Goal: Information Seeking & Learning: Understand process/instructions

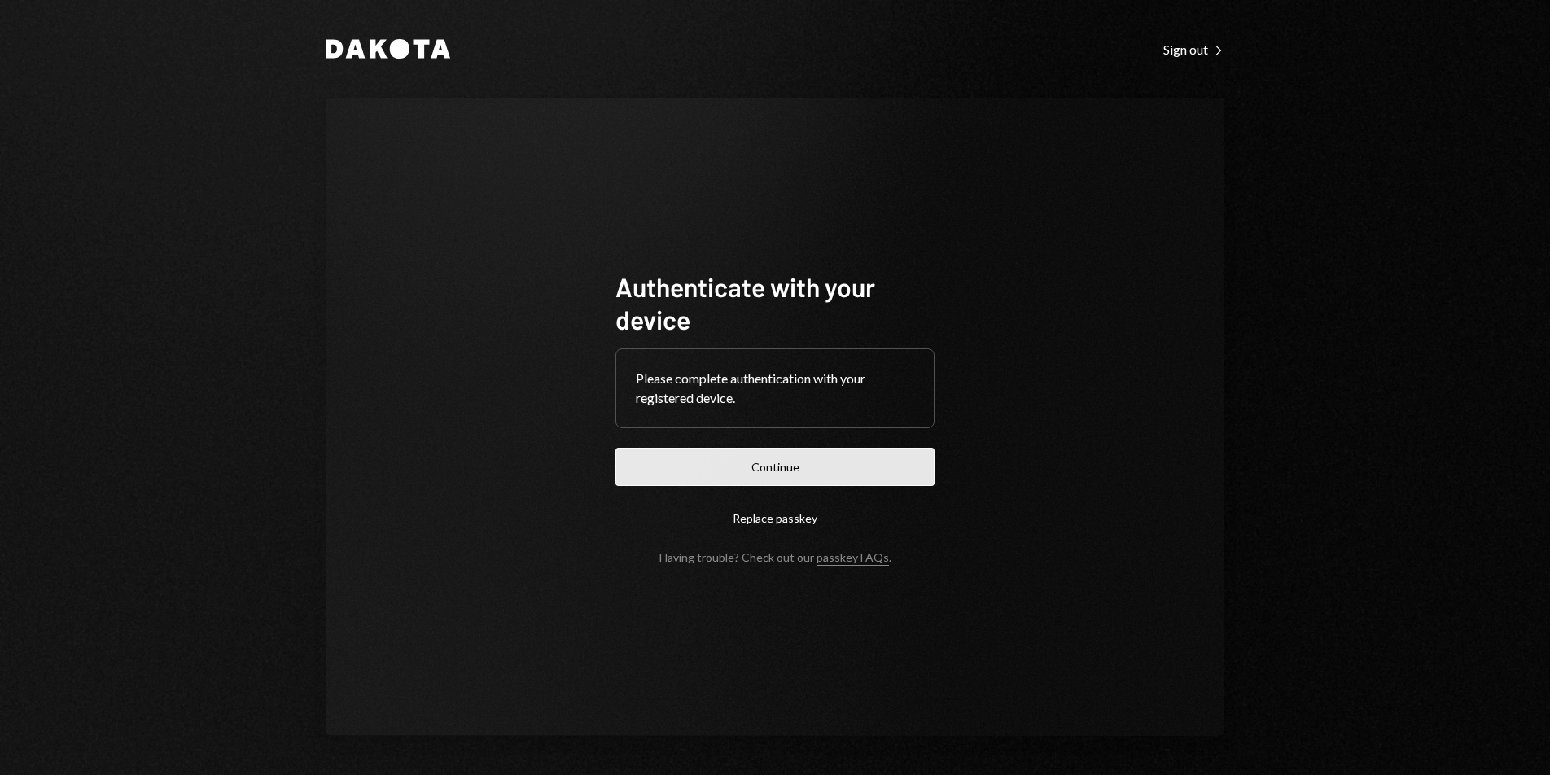
click at [868, 458] on button "Continue" at bounding box center [774, 467] width 319 height 38
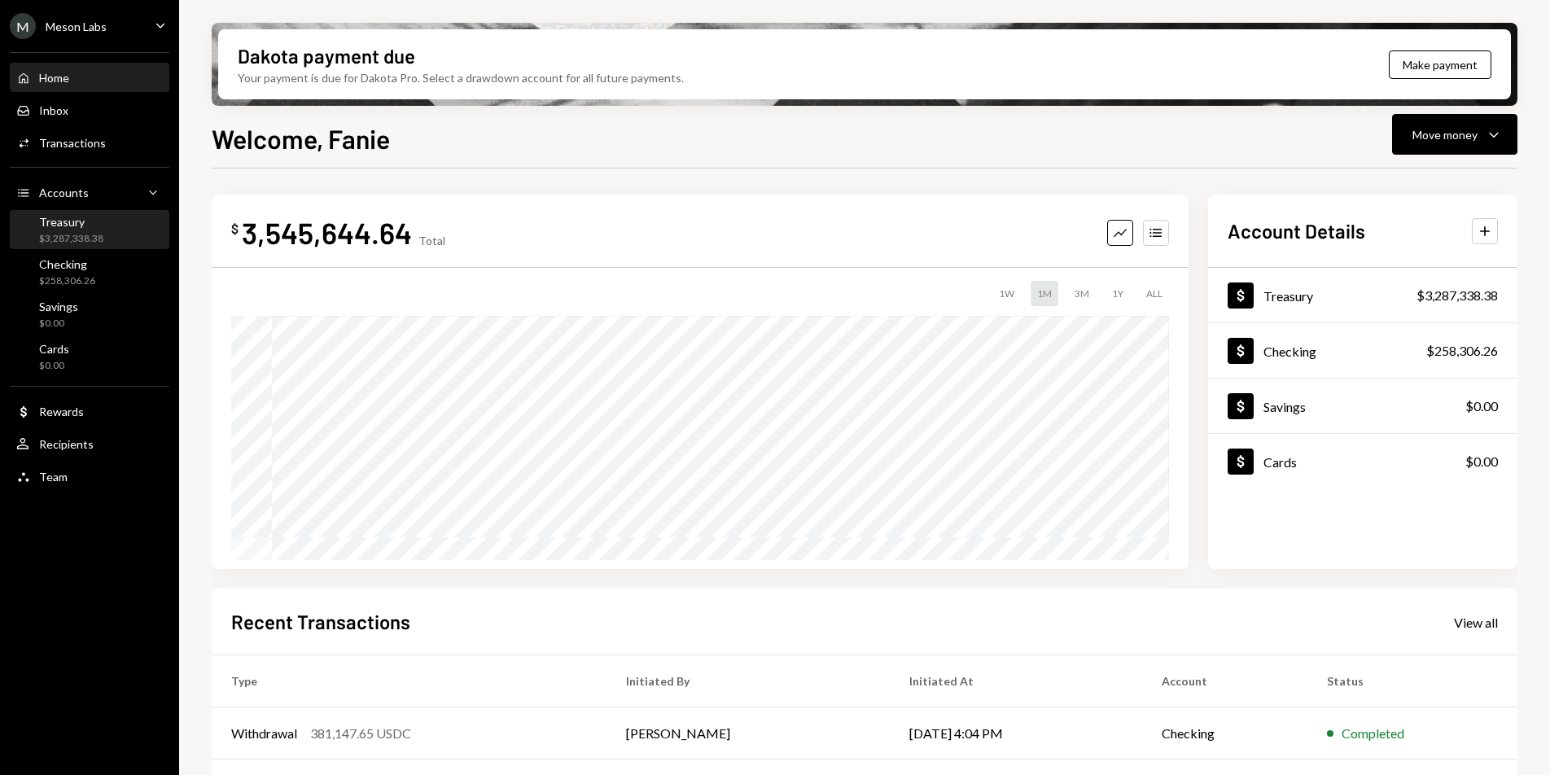
click at [84, 243] on div "$3,287,338.38" at bounding box center [71, 239] width 64 height 14
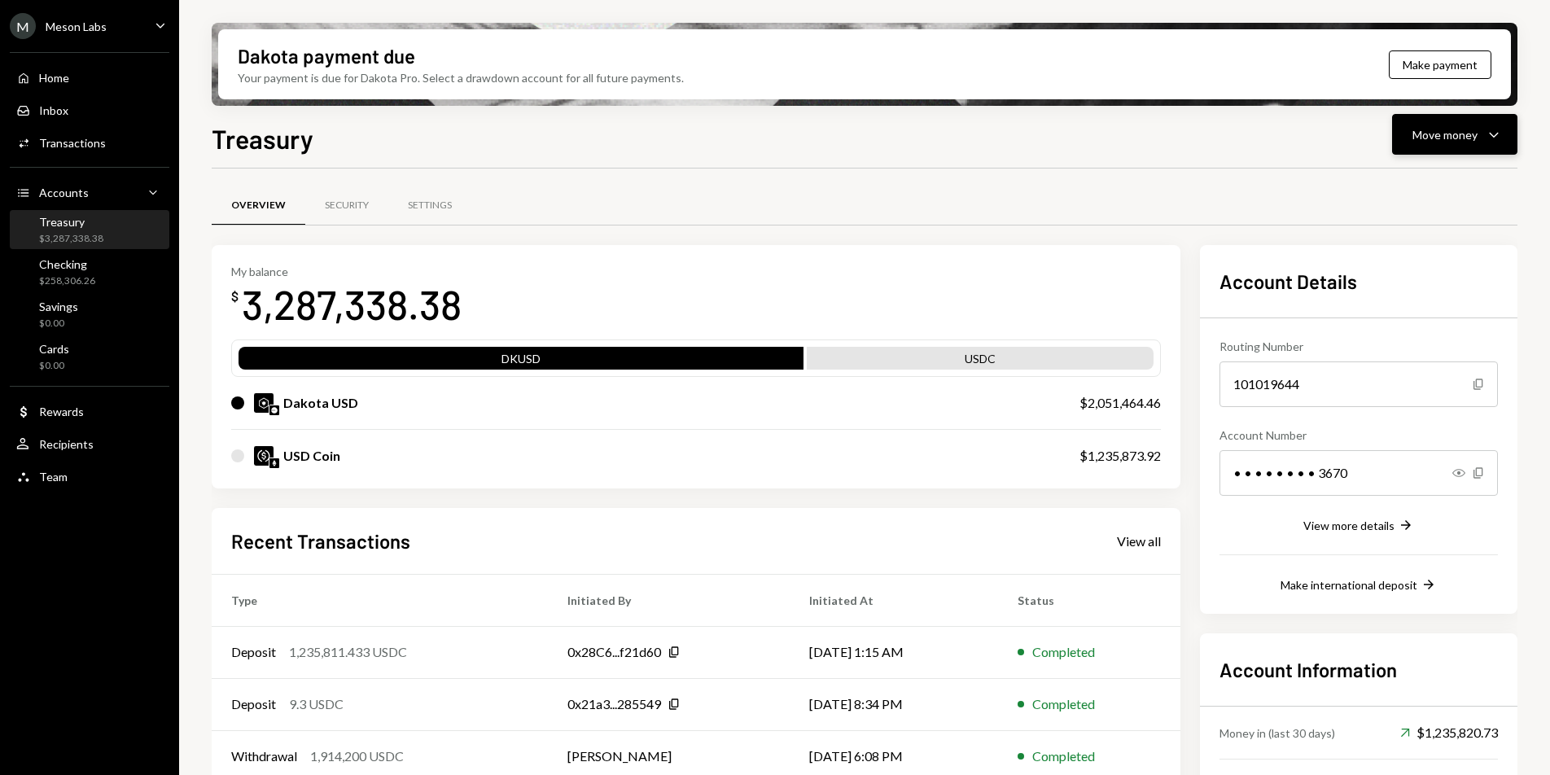
click at [1469, 144] on button "Move money Caret Down" at bounding box center [1454, 134] width 125 height 41
click at [1431, 249] on div "Deposit" at bounding box center [1441, 256] width 119 height 17
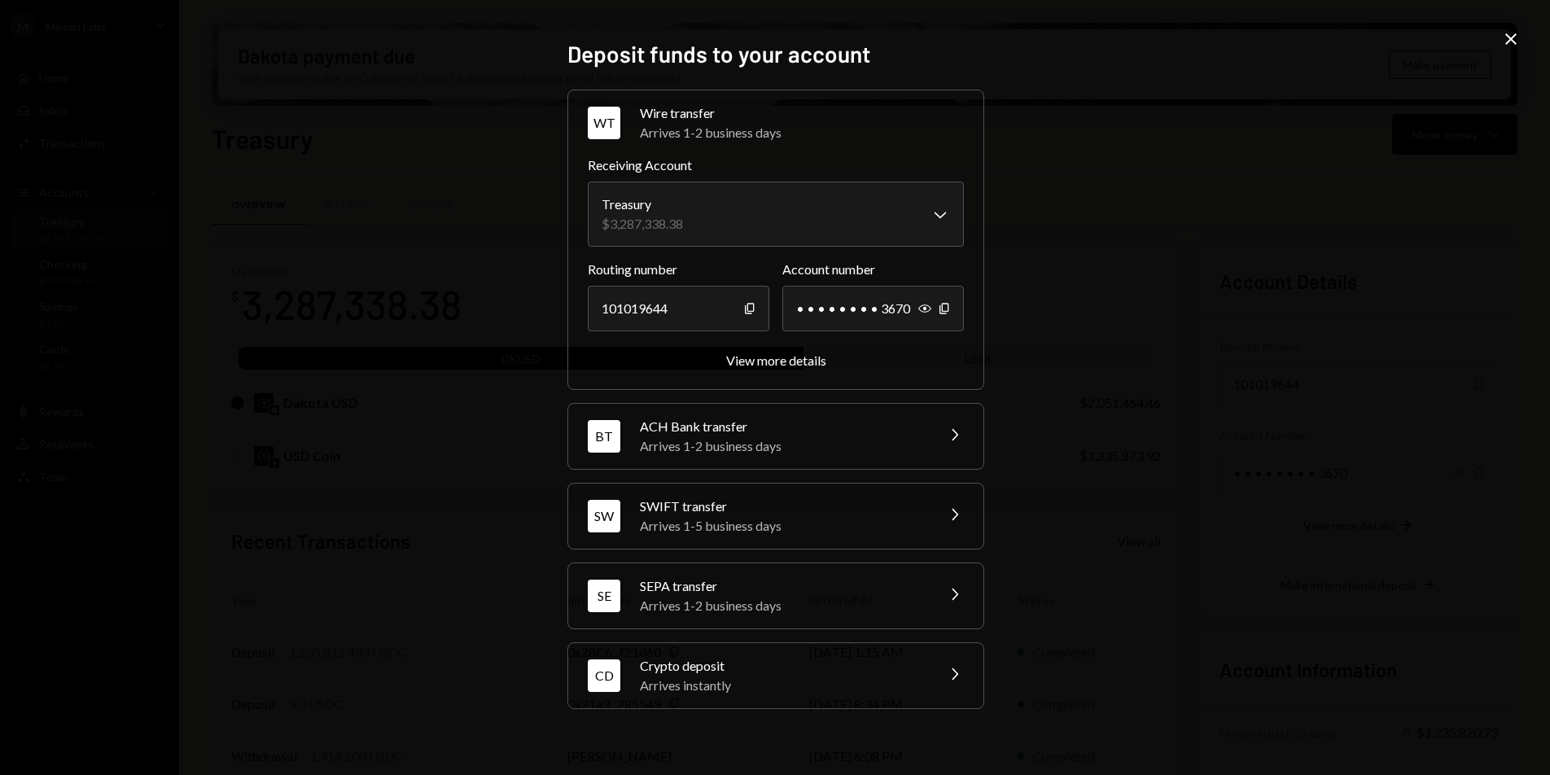
click at [862, 437] on div "Arrives 1-2 business days" at bounding box center [782, 446] width 285 height 20
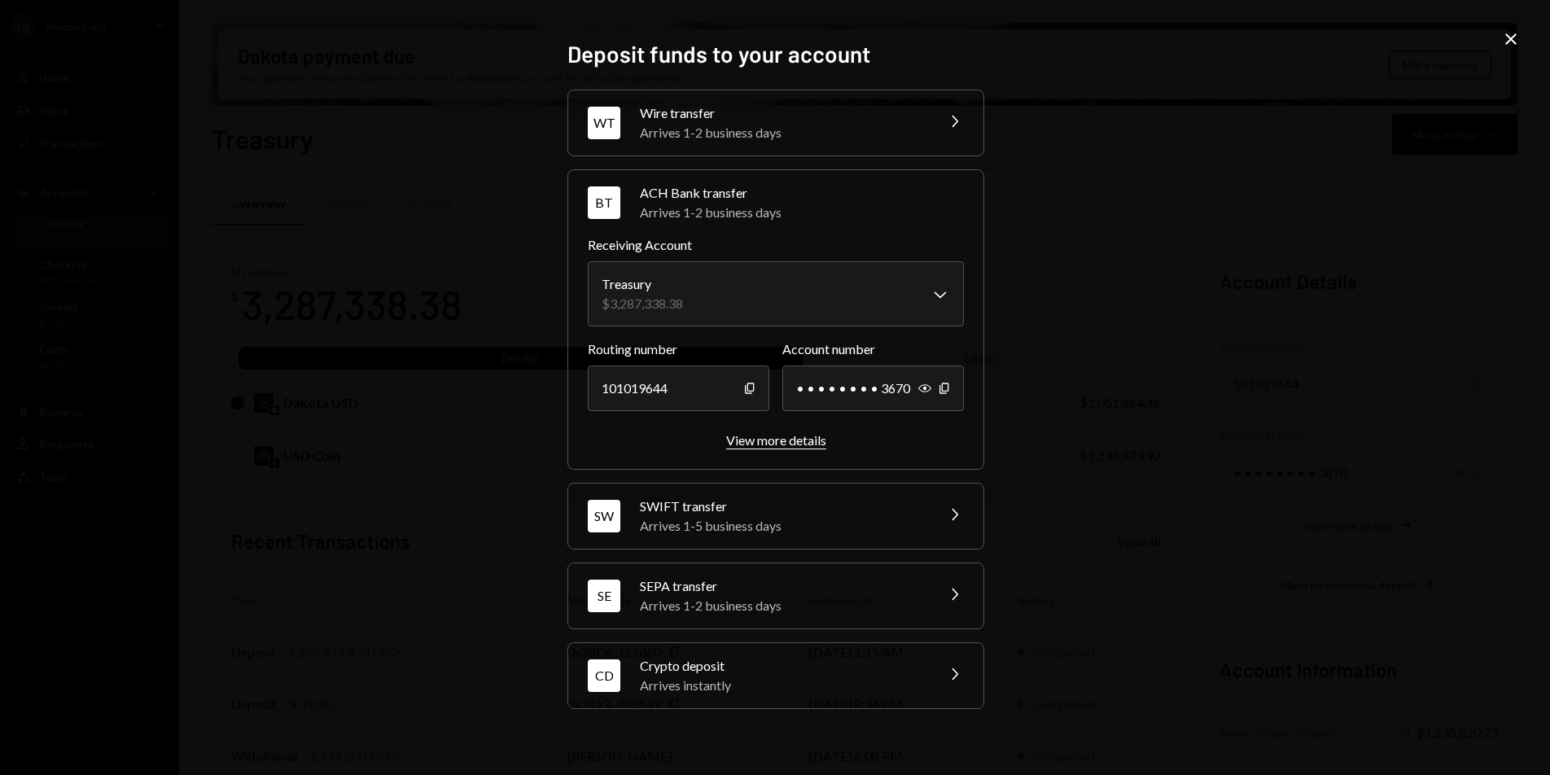
click at [789, 442] on div "View more details" at bounding box center [776, 439] width 100 height 15
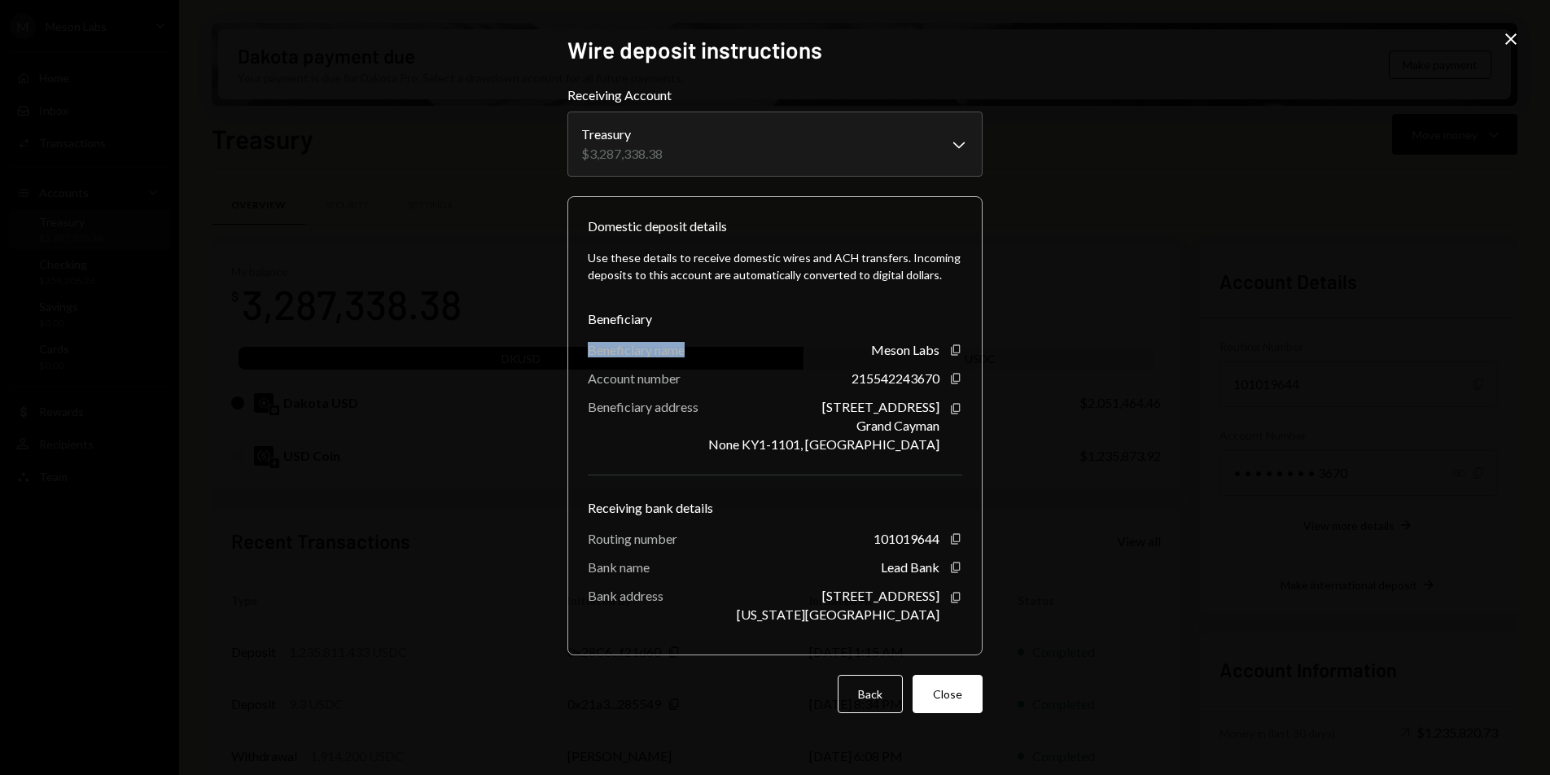
drag, startPoint x: 589, startPoint y: 352, endPoint x: 689, endPoint y: 354, distance: 100.1
click at [689, 354] on div "Beneficiary name Meson Labs Copy" at bounding box center [775, 349] width 374 height 15
copy div "Beneficiary name"
click at [953, 352] on icon "button" at bounding box center [955, 350] width 9 height 11
drag, startPoint x: 588, startPoint y: 383, endPoint x: 682, endPoint y: 382, distance: 94.4
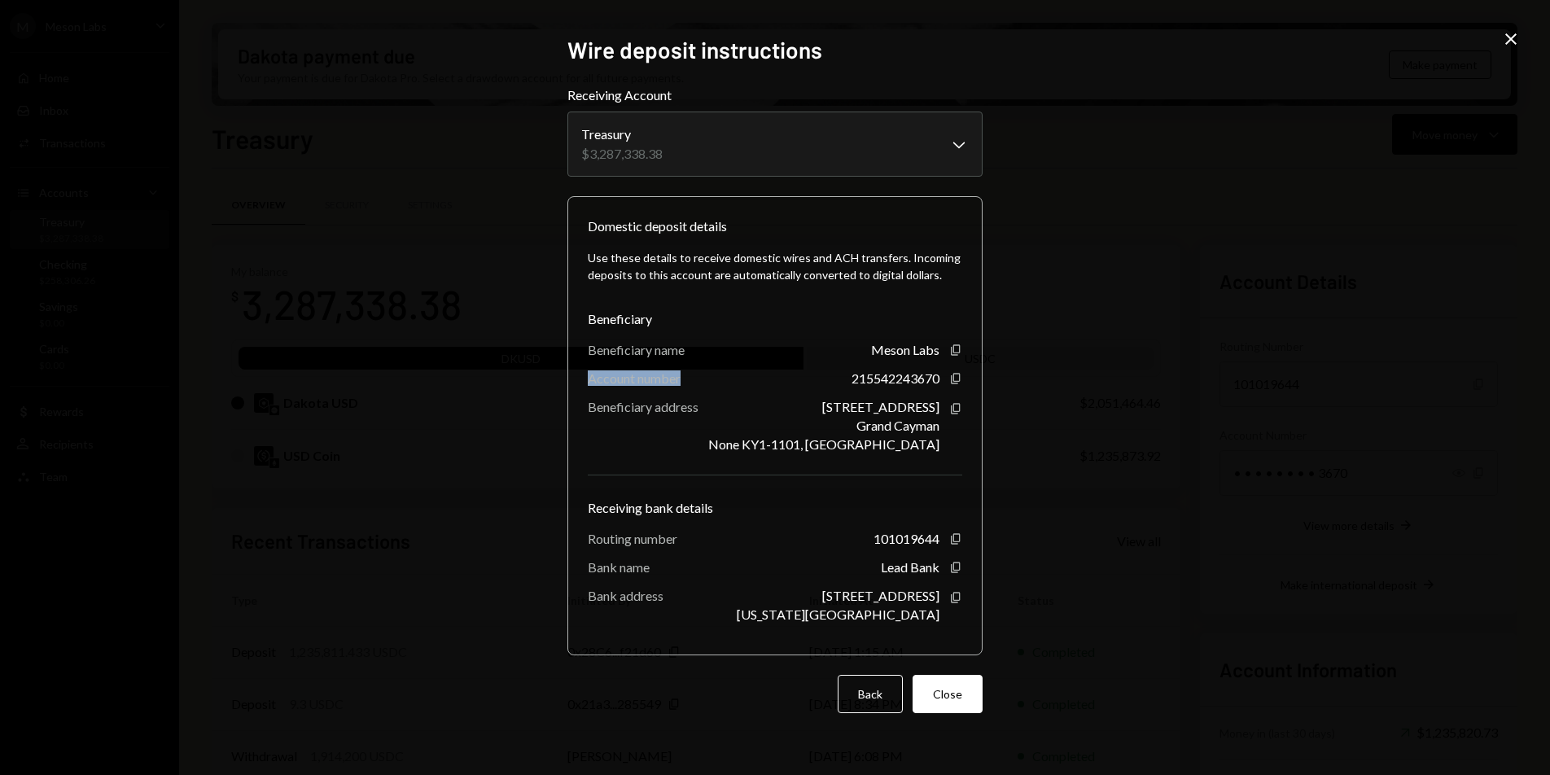
click at [682, 382] on div "Account number 215542243670 Copy" at bounding box center [775, 377] width 374 height 15
copy div "Account number"
click at [954, 379] on icon "Copy" at bounding box center [955, 378] width 13 height 13
drag, startPoint x: 590, startPoint y: 407, endPoint x: 702, endPoint y: 406, distance: 112.3
click at [702, 406] on div "Beneficiary address [STREET_ADDRESS] Copy" at bounding box center [775, 425] width 374 height 53
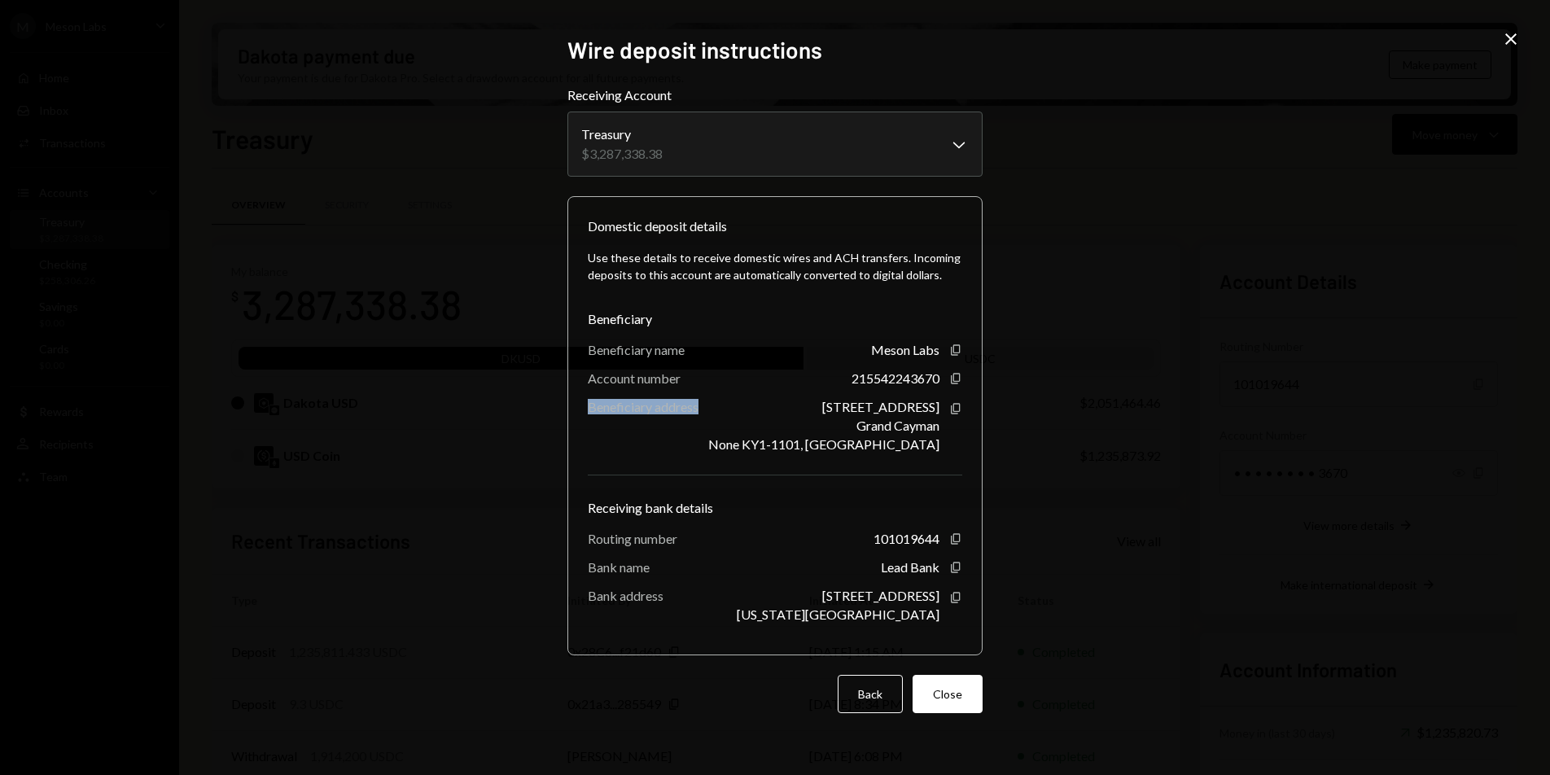
copy div "Beneficiary address"
click at [957, 408] on icon "Copy" at bounding box center [955, 408] width 13 height 13
drag, startPoint x: 588, startPoint y: 508, endPoint x: 746, endPoint y: 501, distance: 158.1
click at [746, 501] on div "Receiving bank details" at bounding box center [775, 508] width 374 height 20
copy div "Receiving bank details"
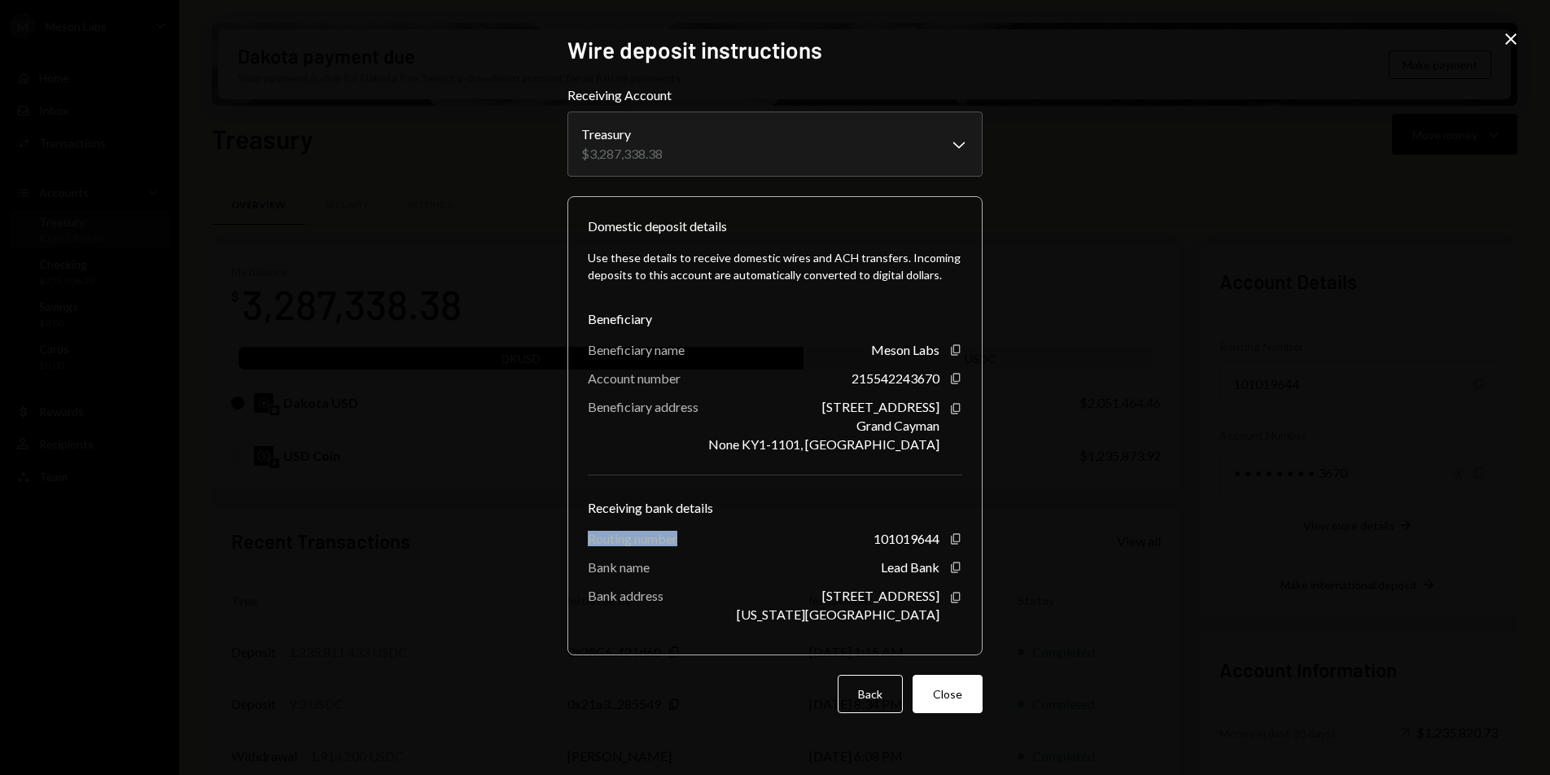
drag, startPoint x: 588, startPoint y: 540, endPoint x: 695, endPoint y: 537, distance: 107.5
click at [695, 537] on div "Routing number [FINANCIAL_ID] Copy" at bounding box center [775, 538] width 374 height 15
copy div "Routing number"
click at [956, 538] on icon "Copy" at bounding box center [955, 538] width 13 height 13
drag, startPoint x: 587, startPoint y: 570, endPoint x: 650, endPoint y: 572, distance: 63.5
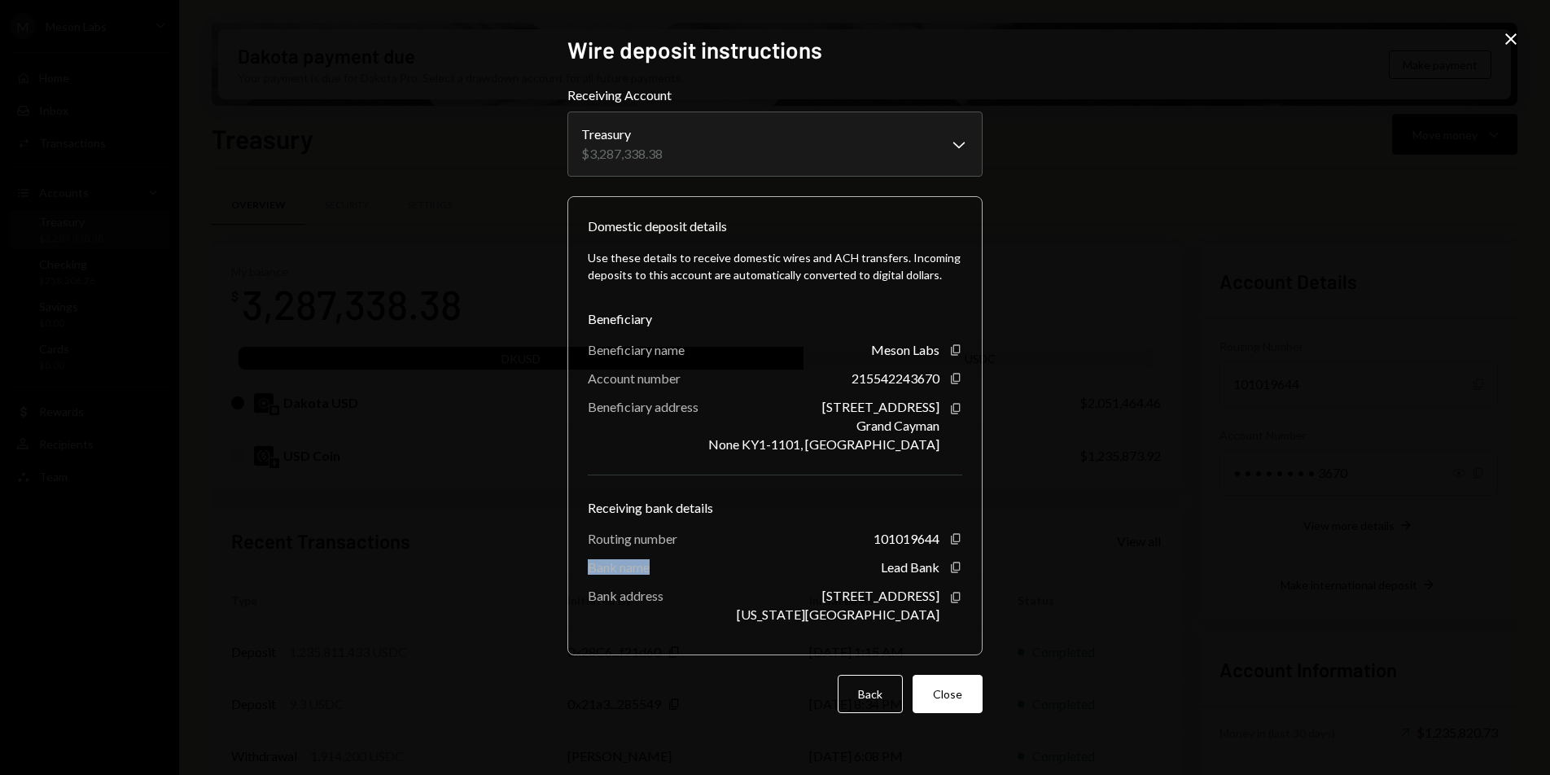
click at [649, 572] on div "Bank name" at bounding box center [619, 566] width 62 height 15
copy div "Bank name"
click at [957, 599] on icon "Copy" at bounding box center [955, 597] width 13 height 13
click at [890, 692] on button "Back" at bounding box center [869, 694] width 65 height 38
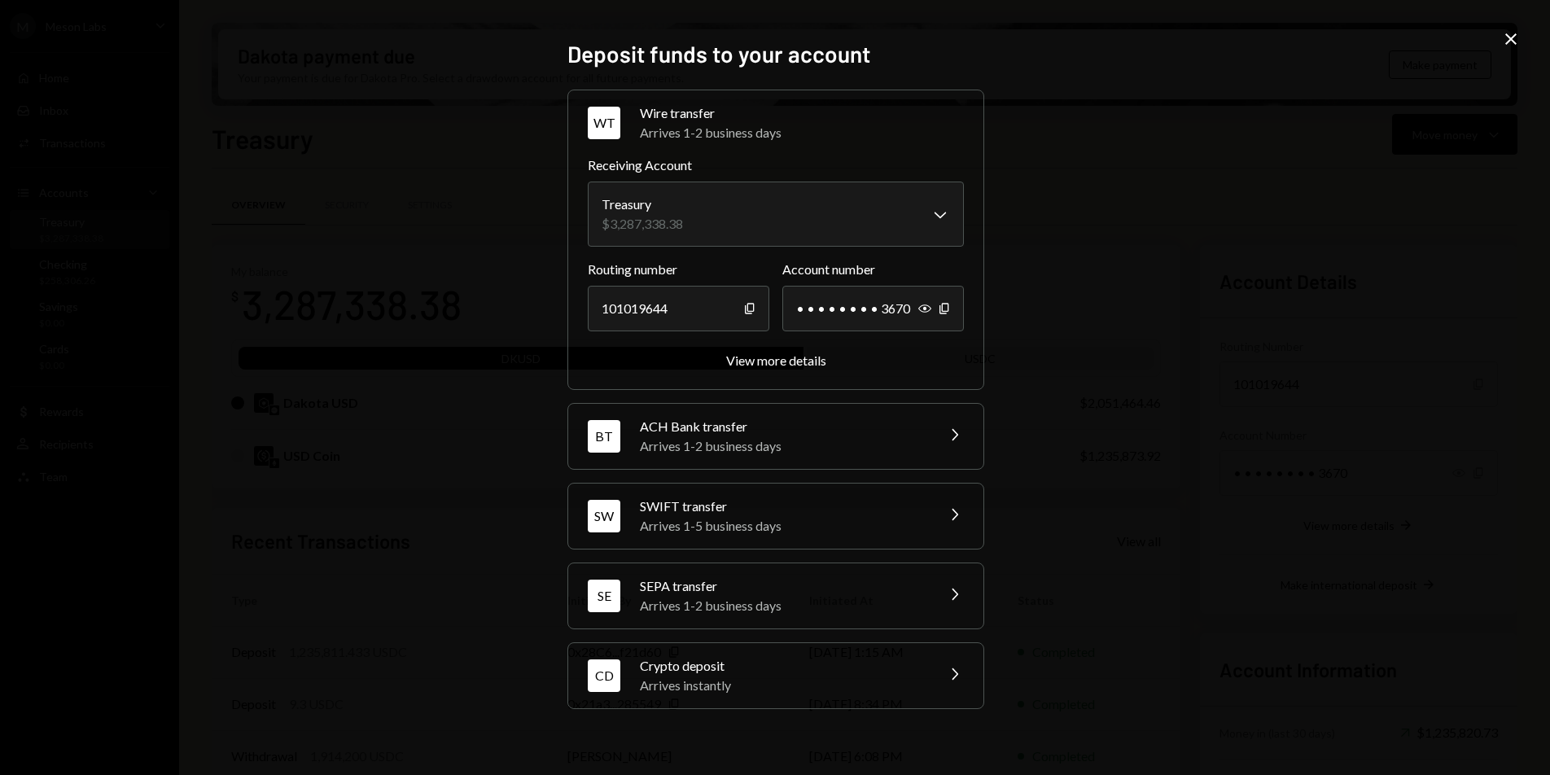
click at [831, 511] on div "SWIFT transfer" at bounding box center [782, 506] width 285 height 20
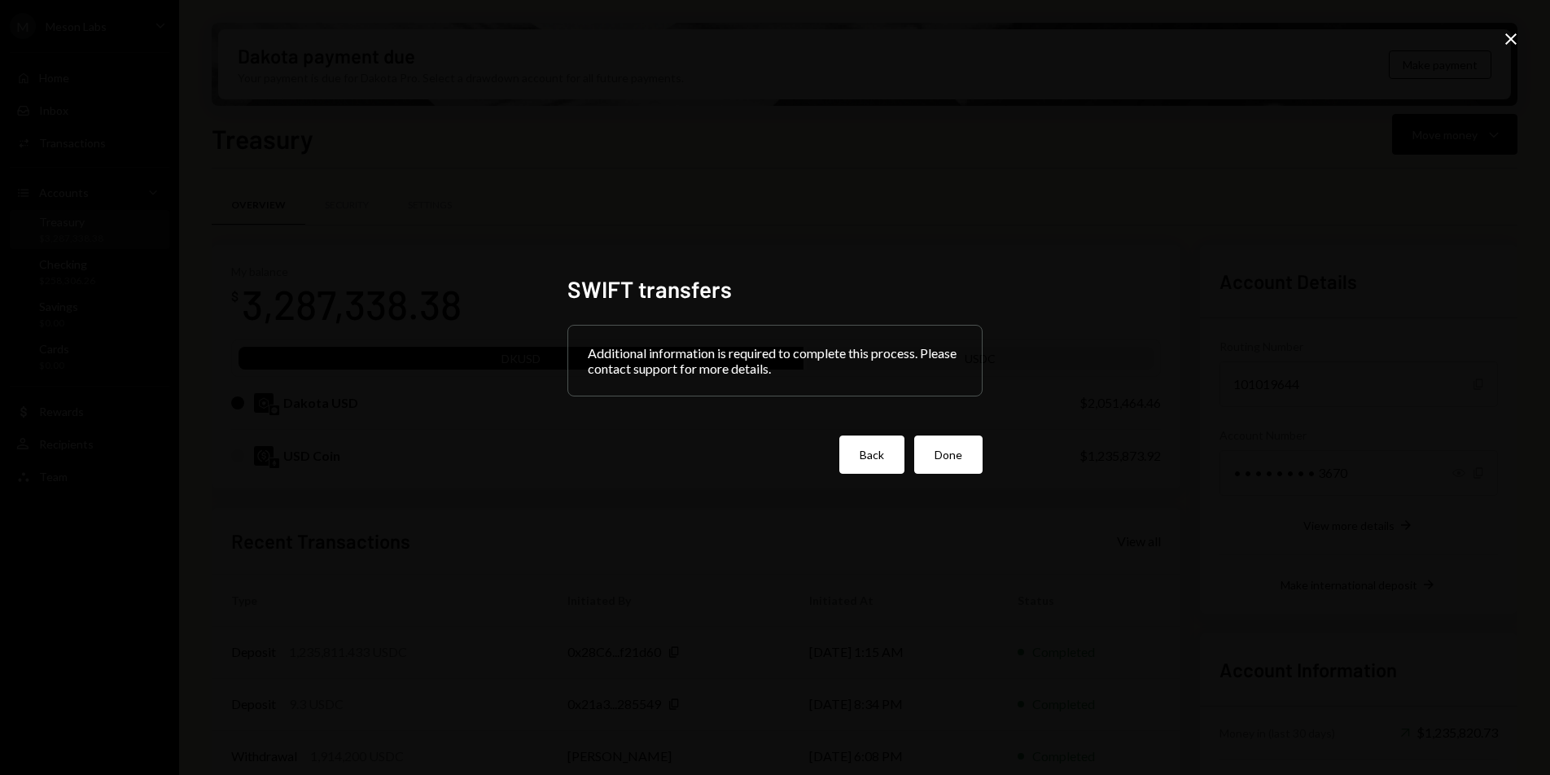
click at [859, 473] on button "Back" at bounding box center [871, 454] width 65 height 38
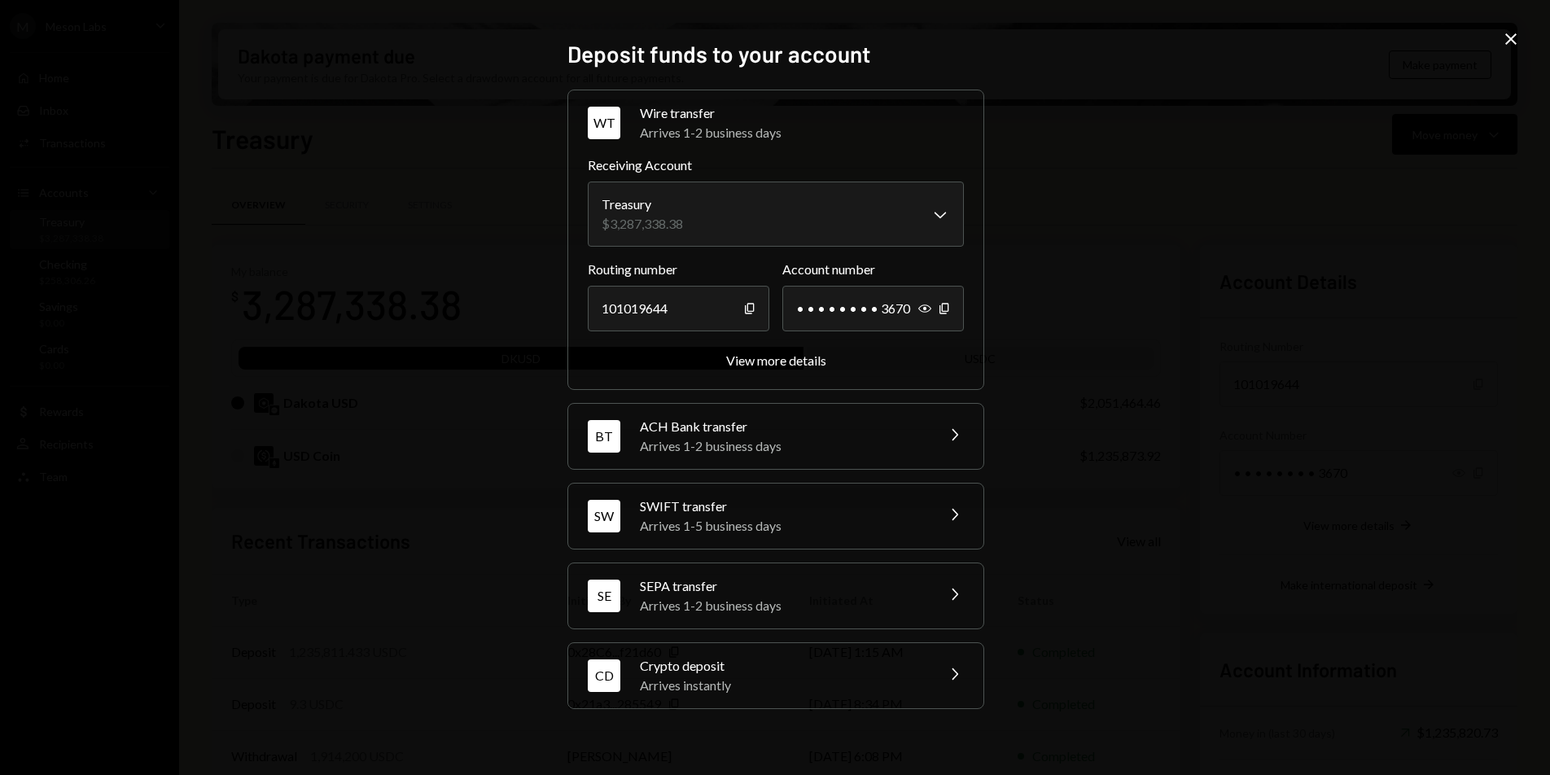
click at [789, 596] on div "Arrives 1-2 business days" at bounding box center [782, 606] width 285 height 20
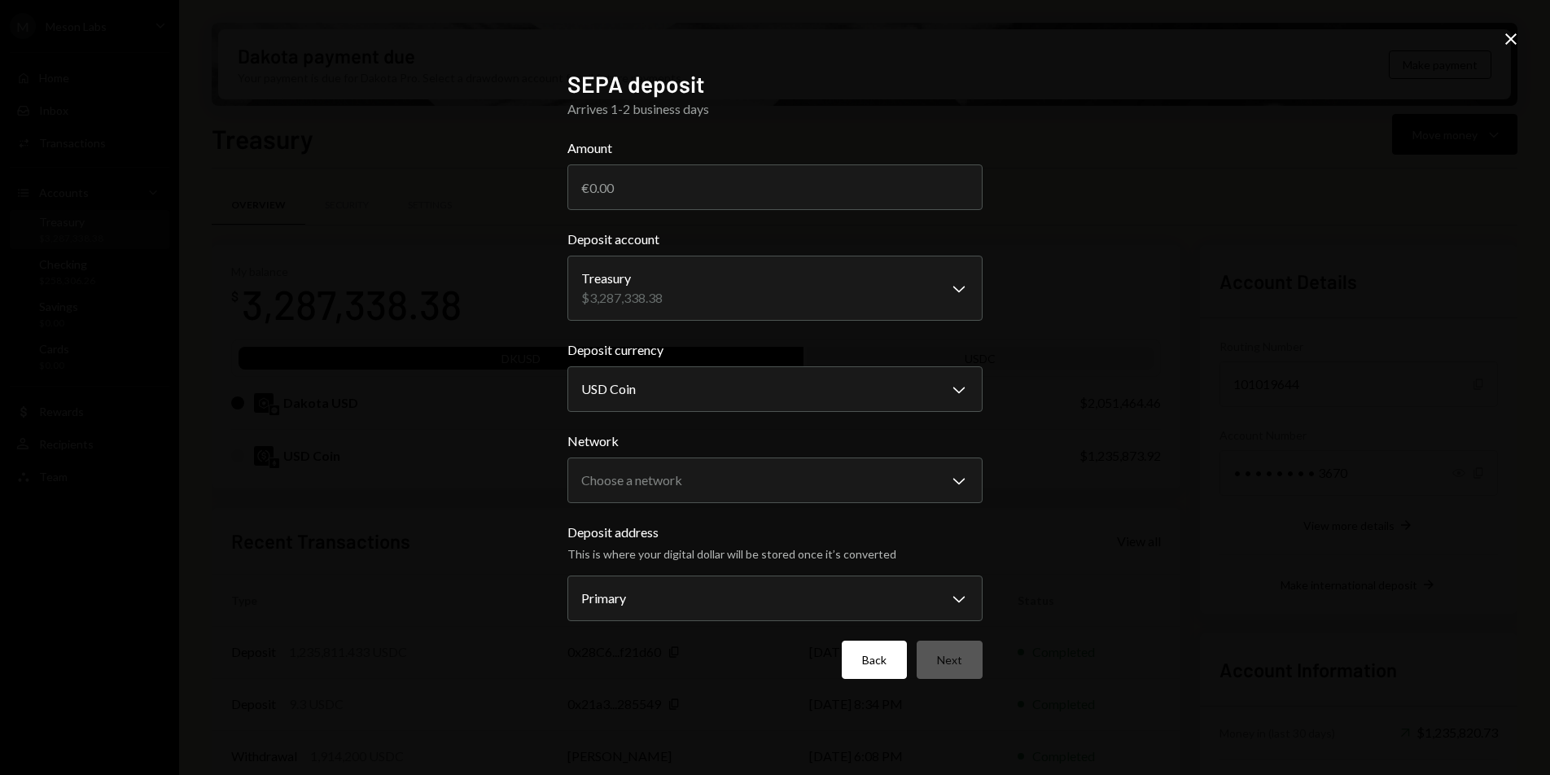
click at [864, 641] on button "Back" at bounding box center [874, 660] width 65 height 38
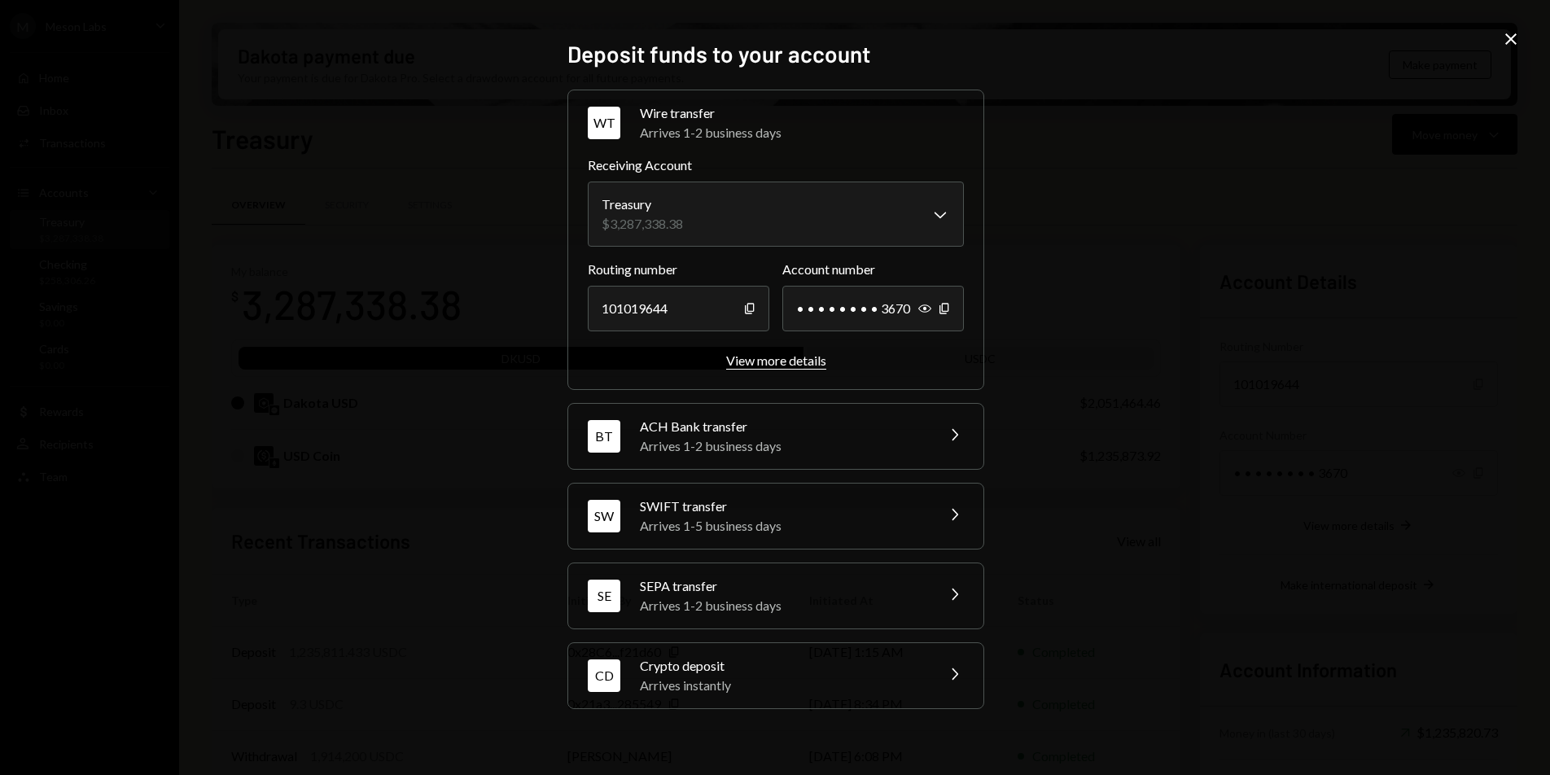
click at [786, 353] on div "View more details" at bounding box center [776, 359] width 100 height 15
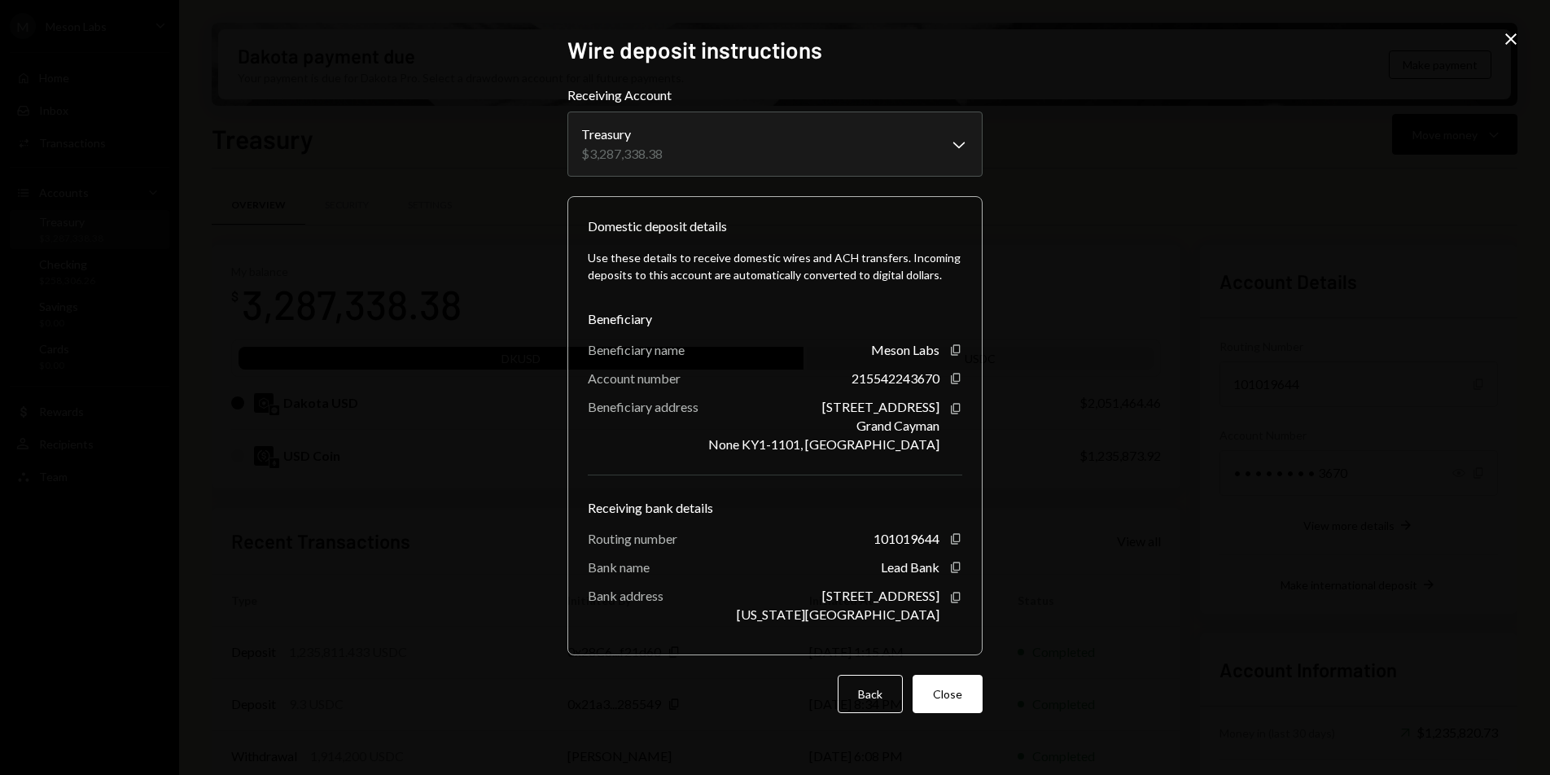
click at [1521, 42] on div "**********" at bounding box center [775, 387] width 1550 height 775
click at [1516, 42] on icon "Close" at bounding box center [1511, 39] width 20 height 20
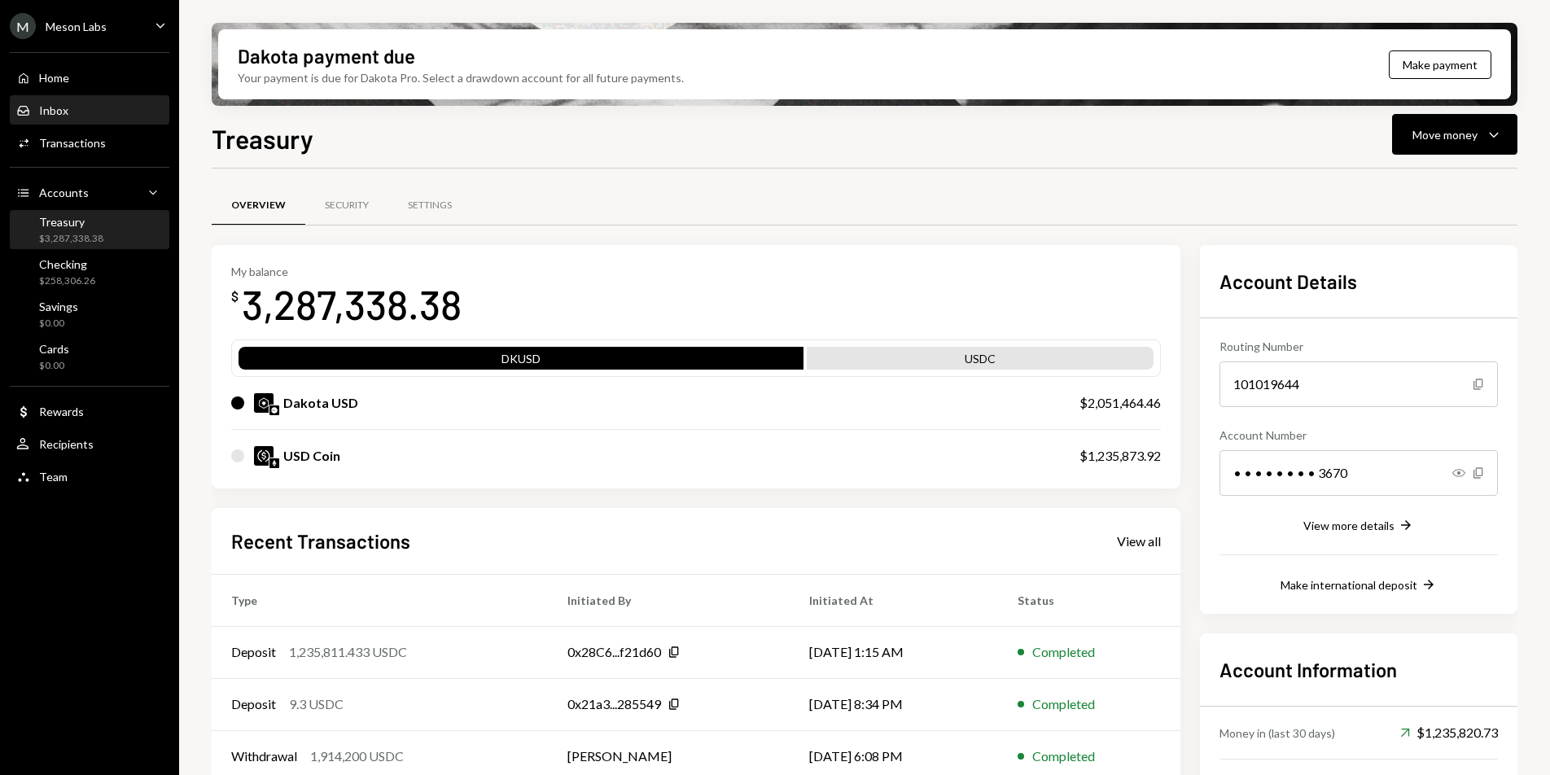
click at [55, 110] on div "Inbox" at bounding box center [53, 110] width 29 height 14
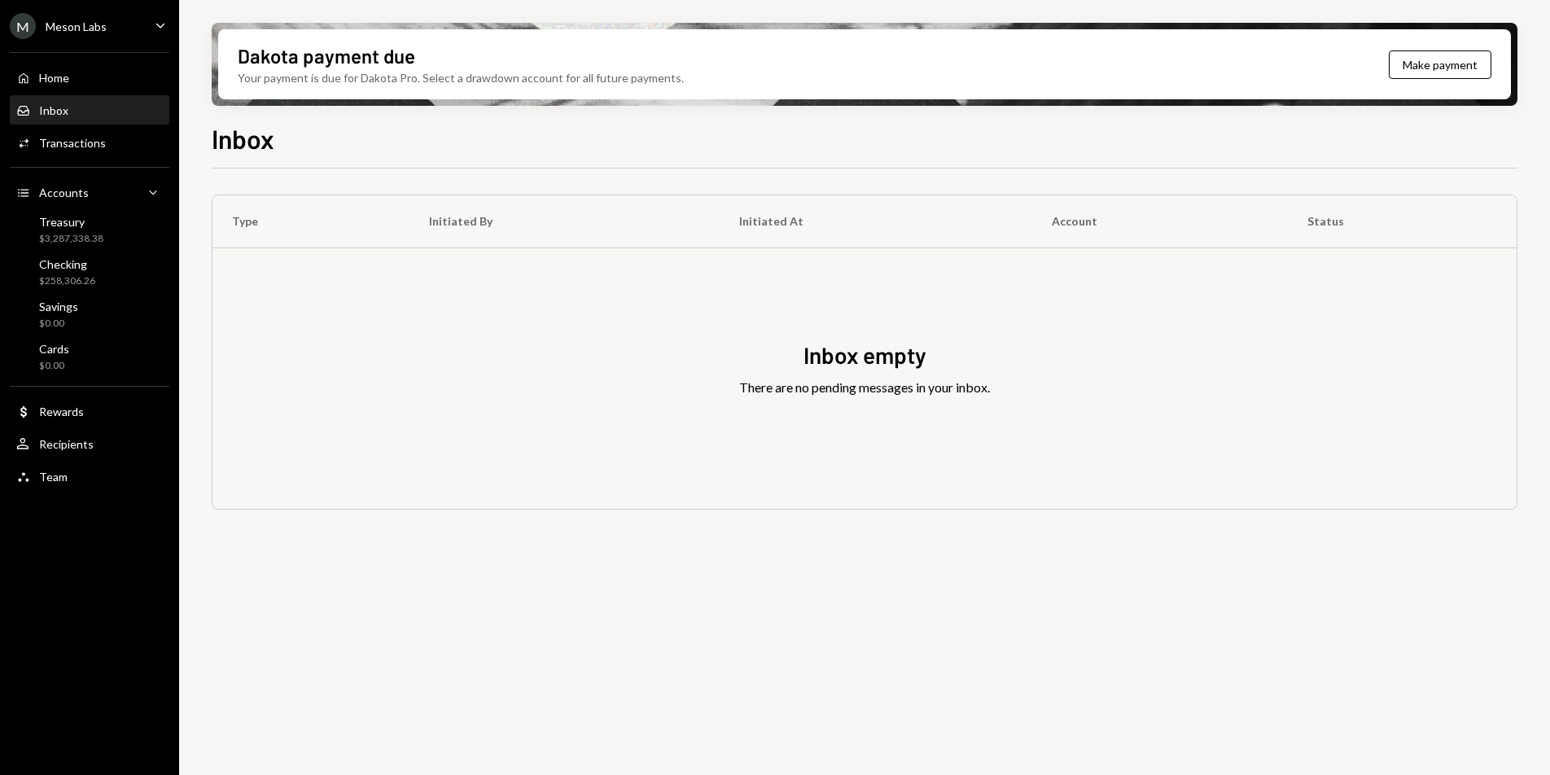
click at [128, 41] on ul "M Meson Labs Caret Down Home Home Inbox Inbox Activities Transactions Accounts …" at bounding box center [89, 247] width 179 height 494
click at [119, 30] on div "M Meson Labs Caret Down" at bounding box center [89, 26] width 179 height 26
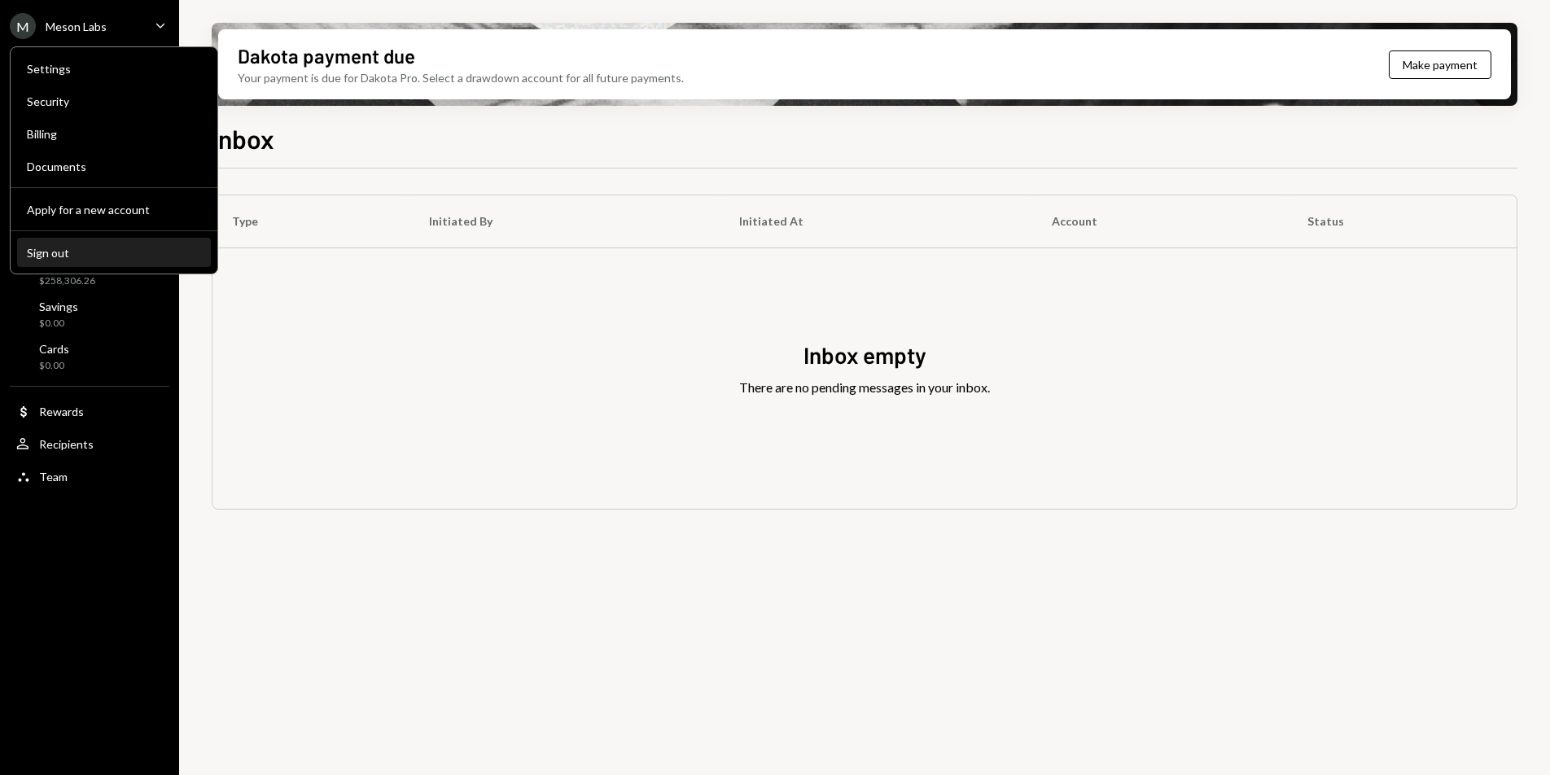
click at [92, 260] on button "Sign out" at bounding box center [114, 252] width 194 height 29
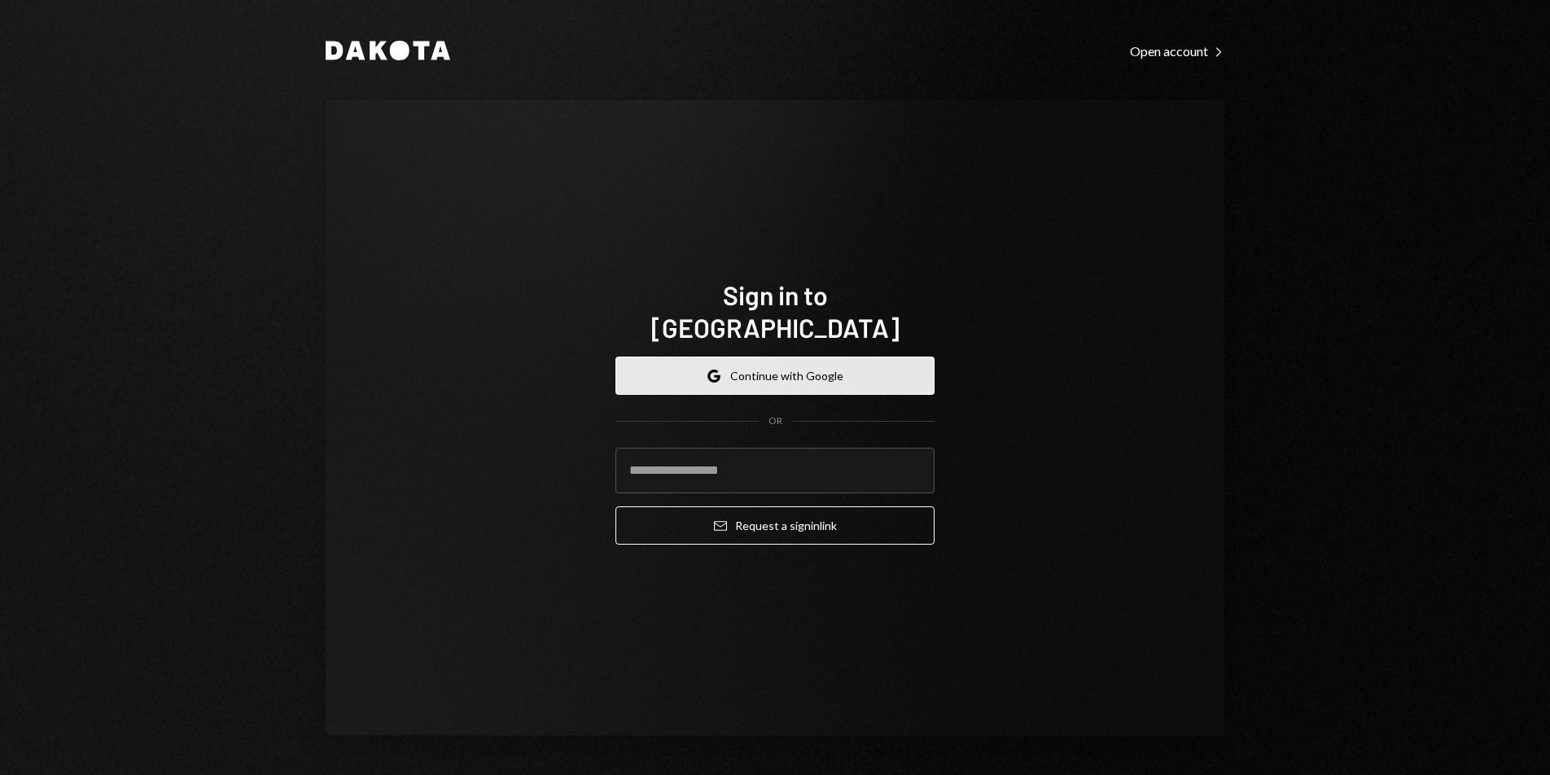
click at [725, 356] on button "Google Continue with Google" at bounding box center [774, 375] width 319 height 38
